Goal: Information Seeking & Learning: Compare options

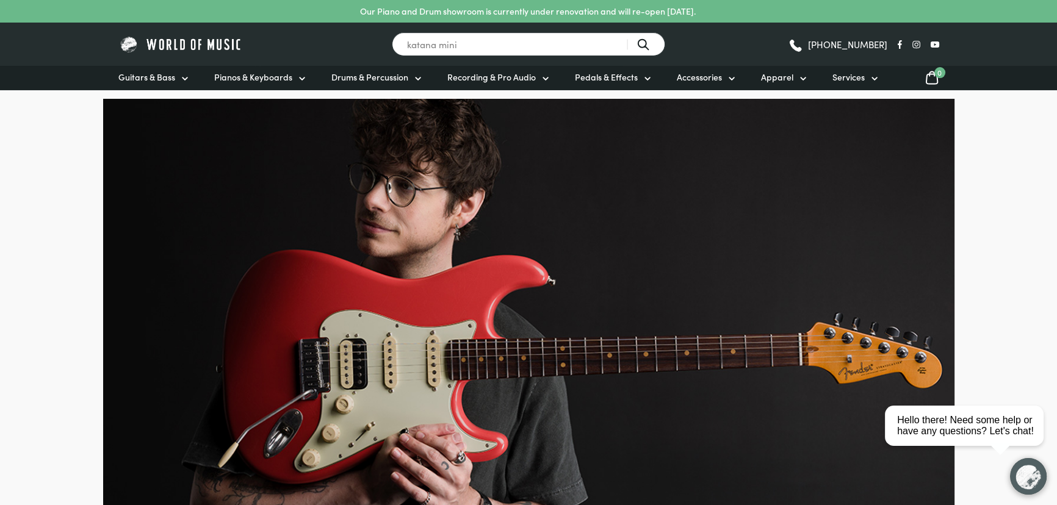
type input "katana mini"
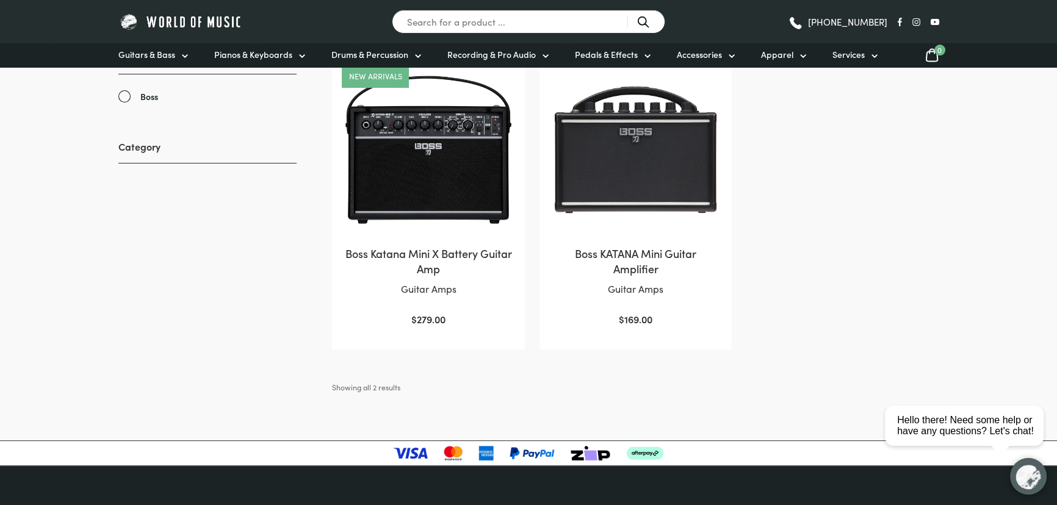
click at [438, 190] on img at bounding box center [428, 150] width 168 height 168
click at [811, 256] on ul "New arrivals Boss Katana Mini X Battery Guitar Amp Guitar Amps $ 279.00 Boss KA…" at bounding box center [635, 202] width 606 height 296
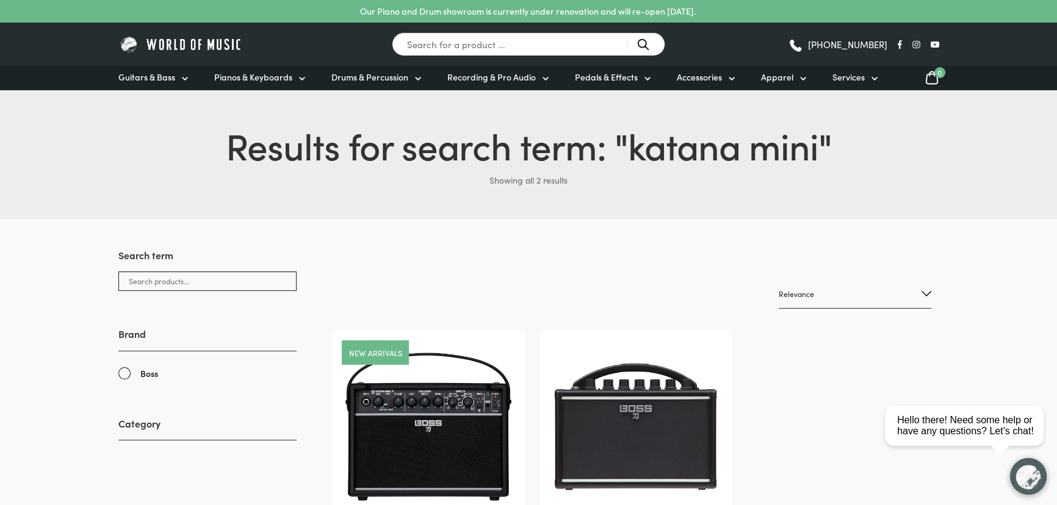
click at [585, 393] on img at bounding box center [635, 427] width 168 height 168
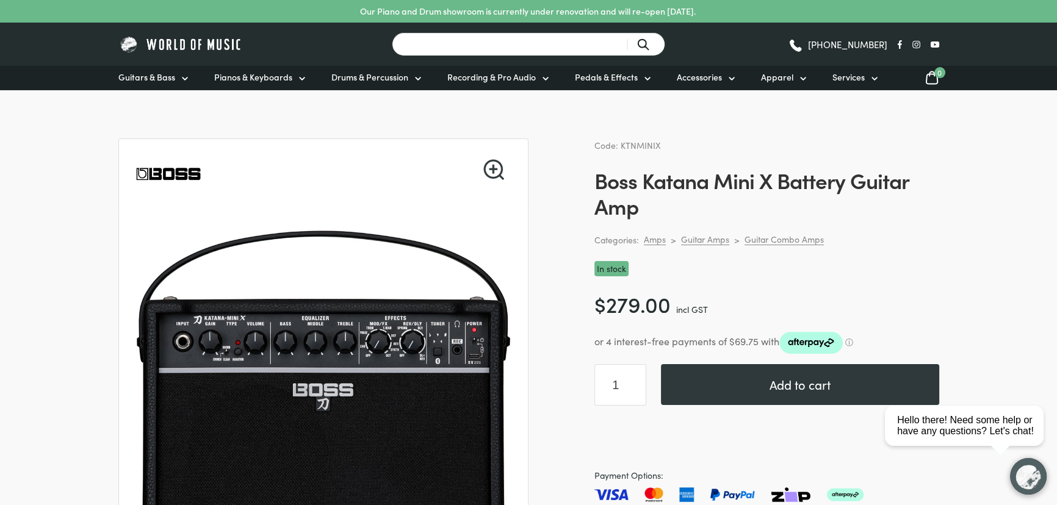
click at [498, 49] on input "Search for a product ..." at bounding box center [528, 44] width 273 height 24
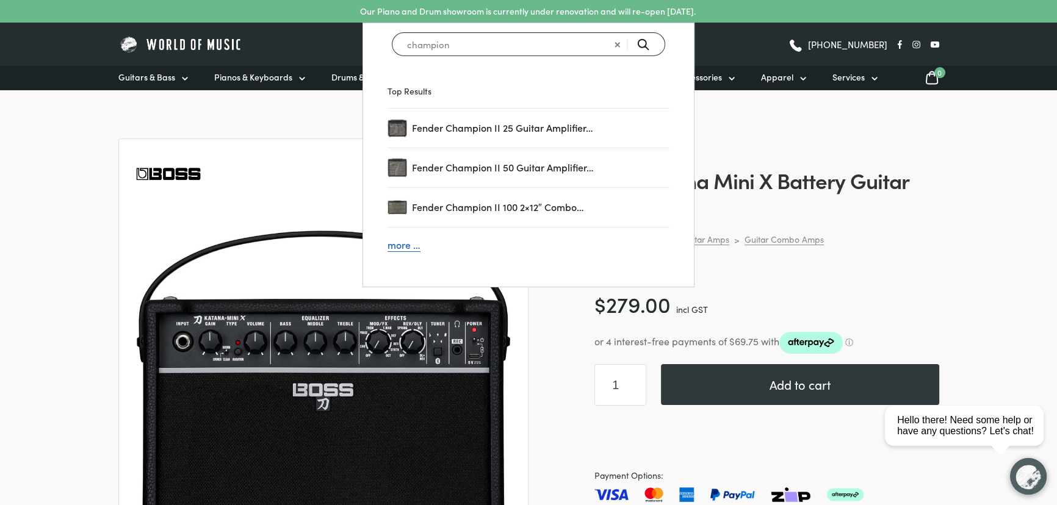
type input "champion"
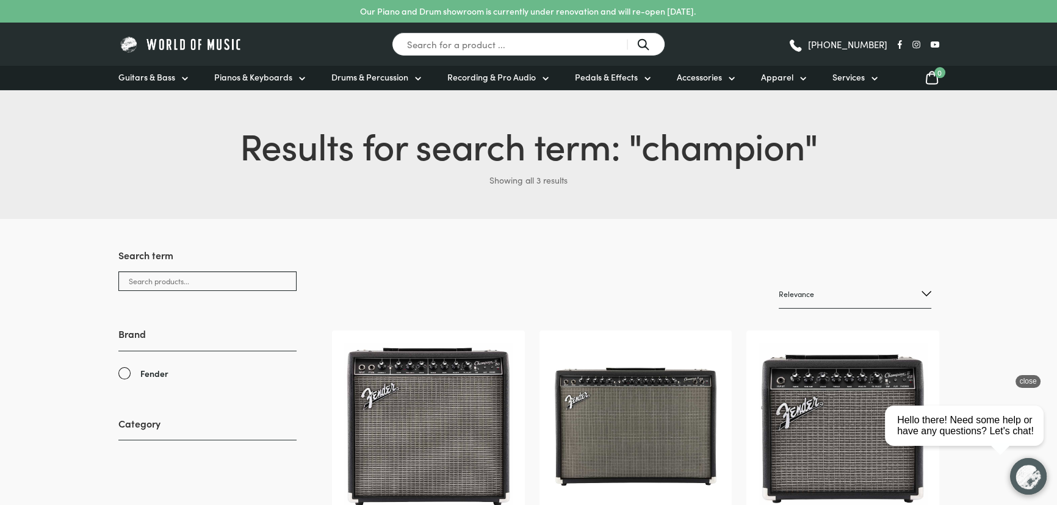
click at [1029, 386] on div "close" at bounding box center [1027, 381] width 25 height 13
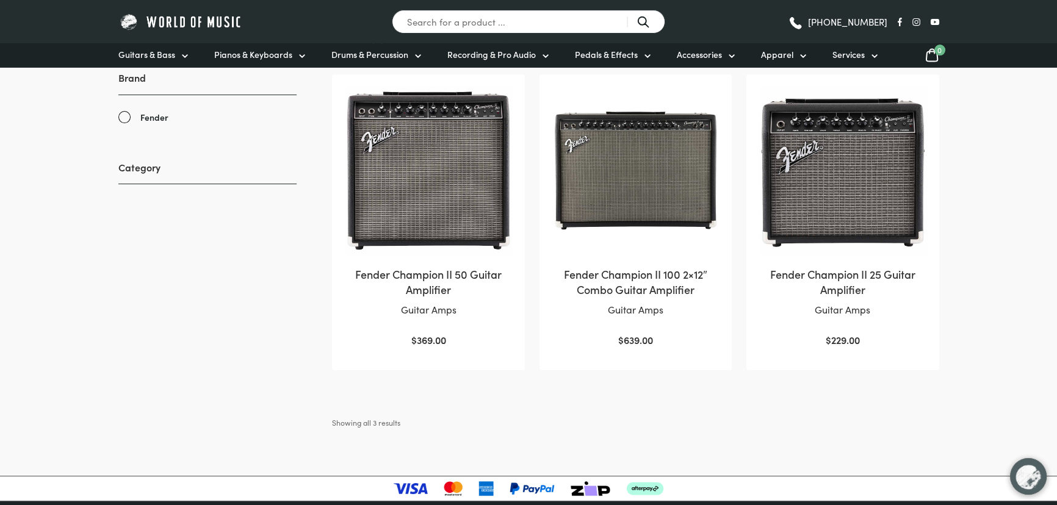
scroll to position [277, 0]
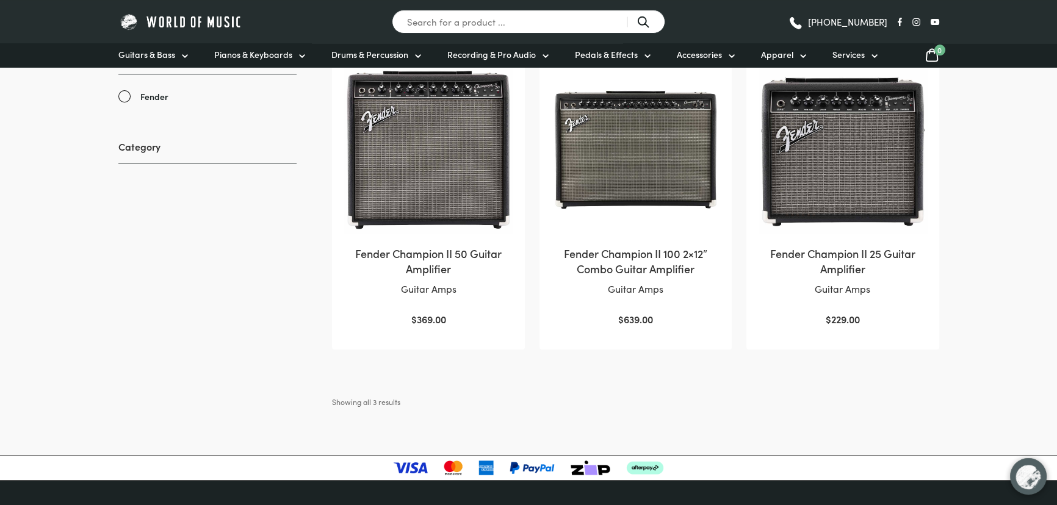
click at [412, 207] on img at bounding box center [428, 150] width 168 height 168
click at [661, 155] on img at bounding box center [635, 150] width 168 height 168
click at [827, 152] on img at bounding box center [842, 150] width 168 height 168
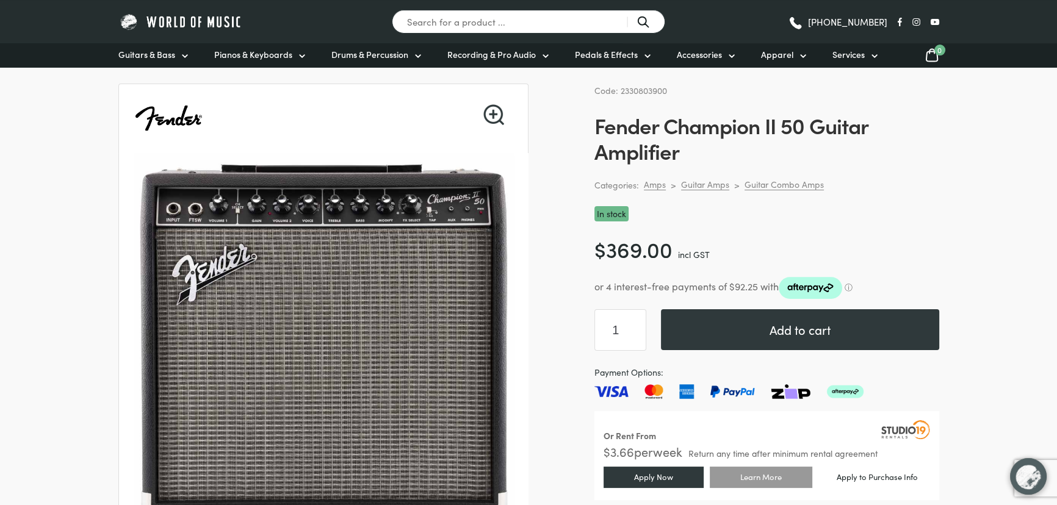
scroll to position [110, 0]
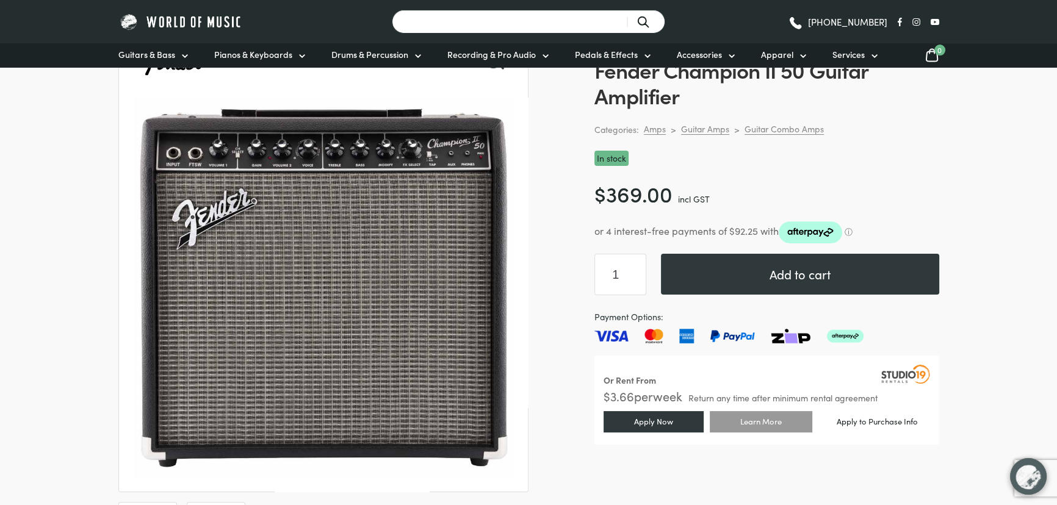
click at [498, 27] on input "Search for a product ..." at bounding box center [528, 22] width 273 height 24
type input "fender link"
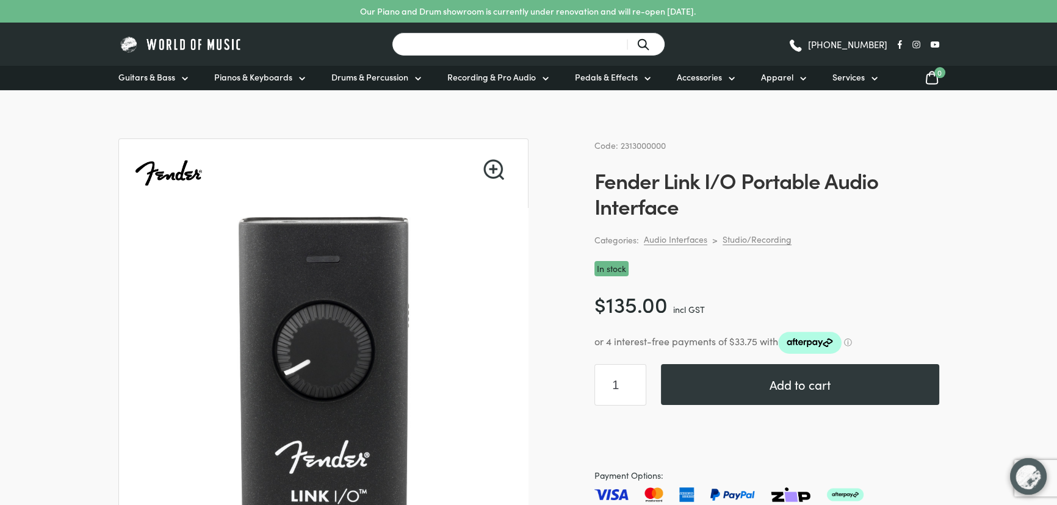
click at [433, 48] on input "Search for a product ..." at bounding box center [528, 44] width 273 height 24
type input "stratocaster"
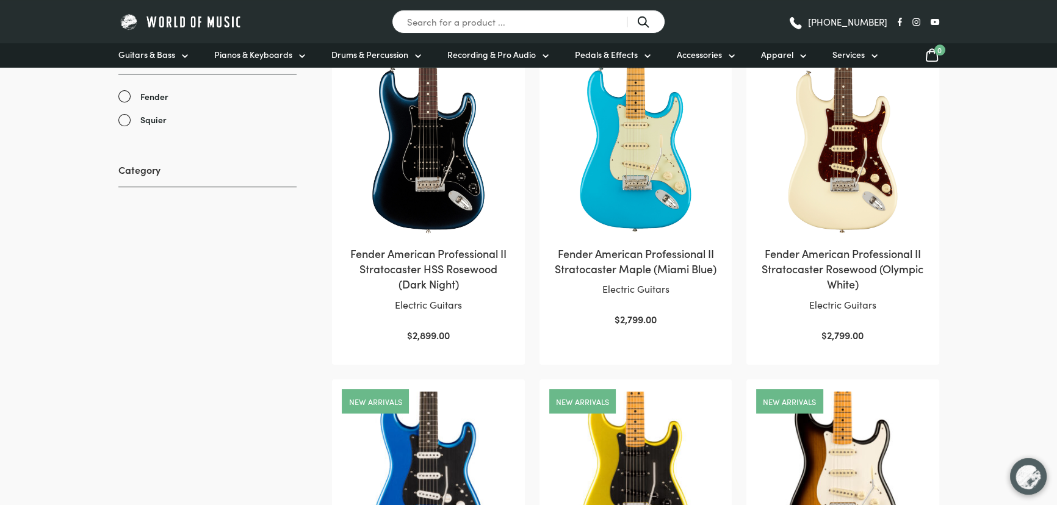
click at [820, 182] on img at bounding box center [842, 150] width 168 height 168
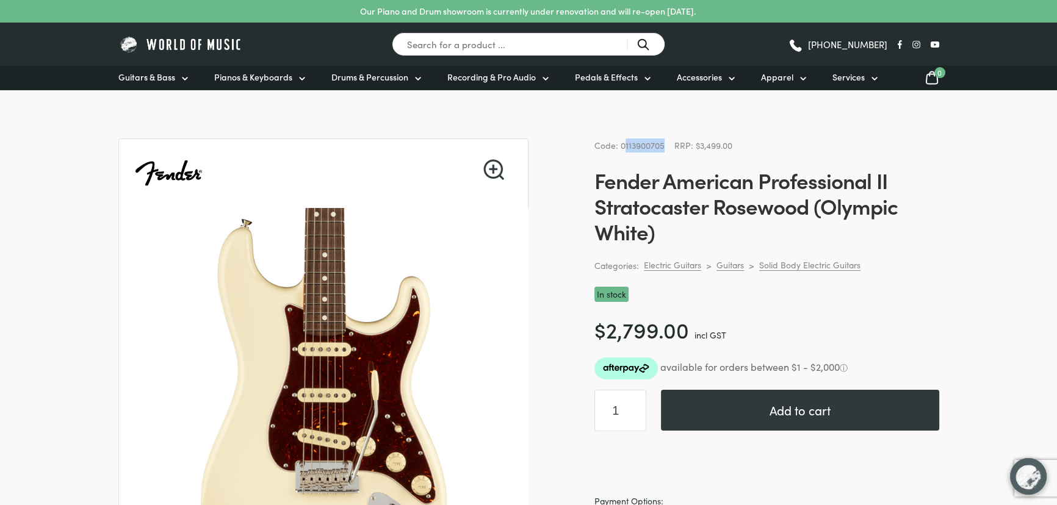
drag, startPoint x: 662, startPoint y: 146, endPoint x: 622, endPoint y: 142, distance: 40.4
click at [622, 142] on span "Code: 0113900705" at bounding box center [629, 145] width 70 height 12
click at [621, 142] on span "Code: 0113900705" at bounding box center [629, 145] width 70 height 12
drag, startPoint x: 619, startPoint y: 144, endPoint x: 664, endPoint y: 148, distance: 44.7
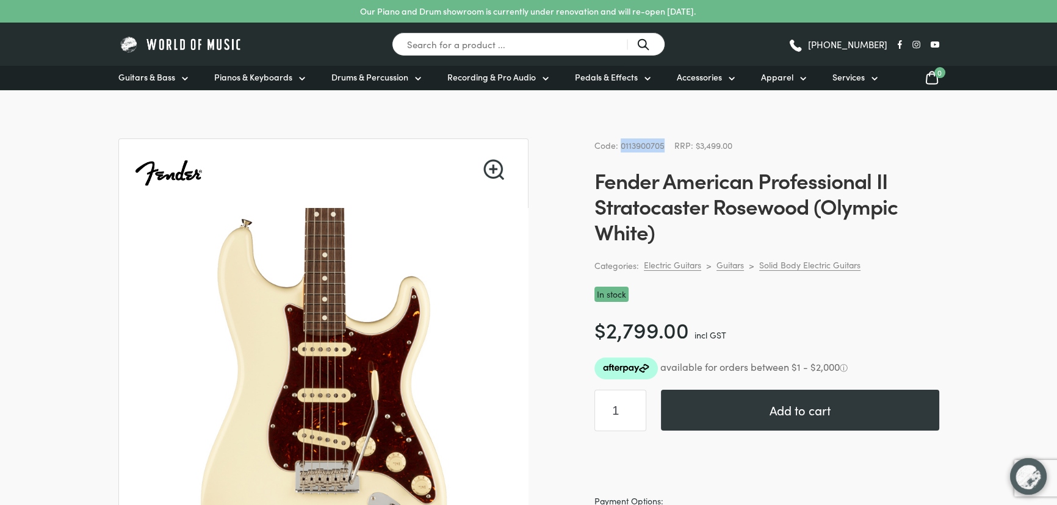
click at [664, 148] on div "Code: 0113900705 RRP: $3,499.00" at bounding box center [766, 145] width 345 height 14
copy span "0113900705"
